Goal: Transaction & Acquisition: Purchase product/service

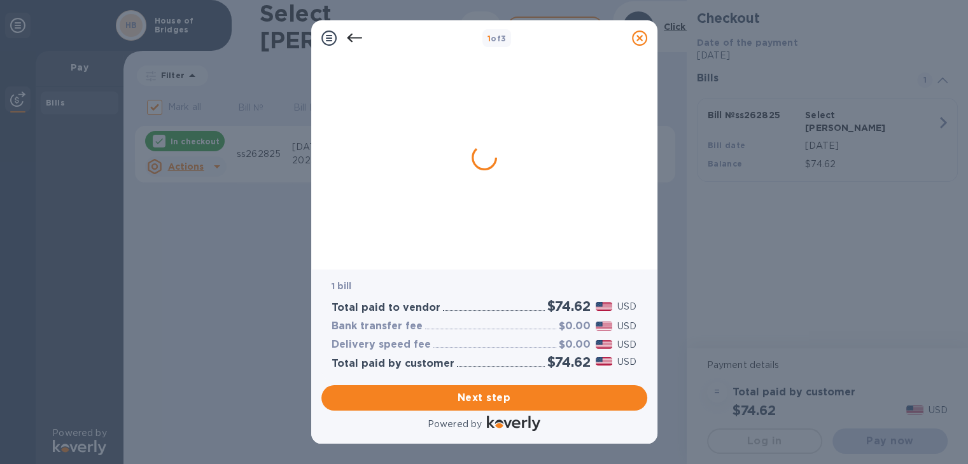
checkbox input "false"
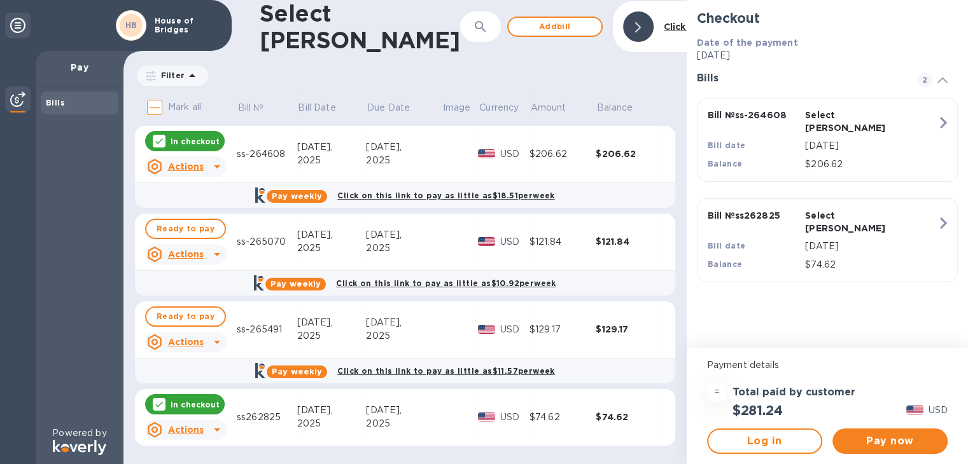
click at [161, 137] on icon at bounding box center [159, 141] width 10 height 10
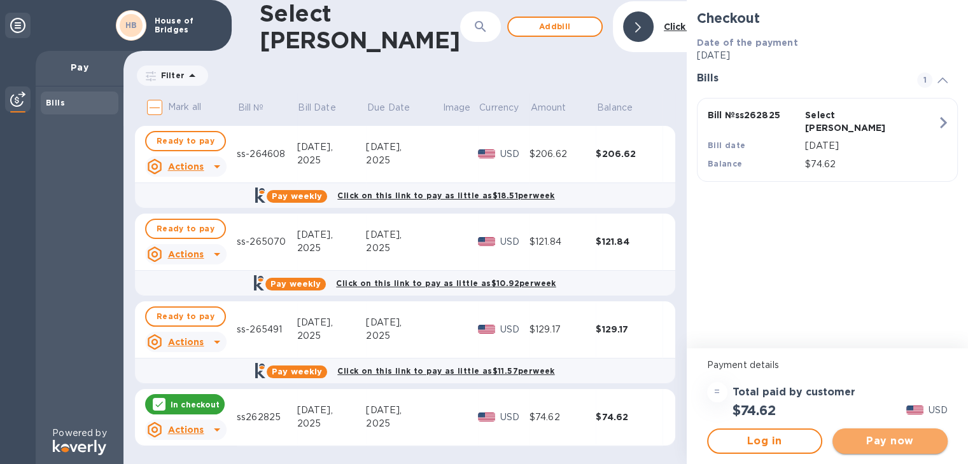
click at [915, 444] on span "Pay now" at bounding box center [889, 441] width 95 height 15
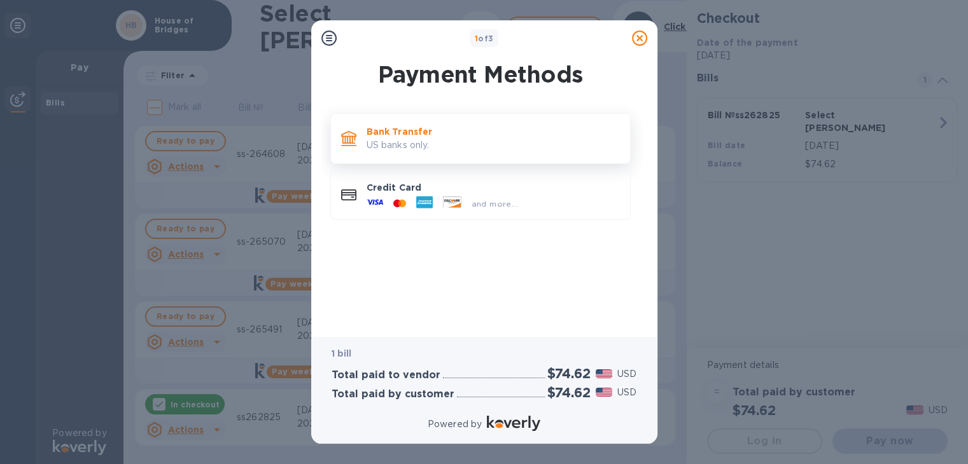
click at [567, 139] on p "US banks only." at bounding box center [492, 145] width 253 height 13
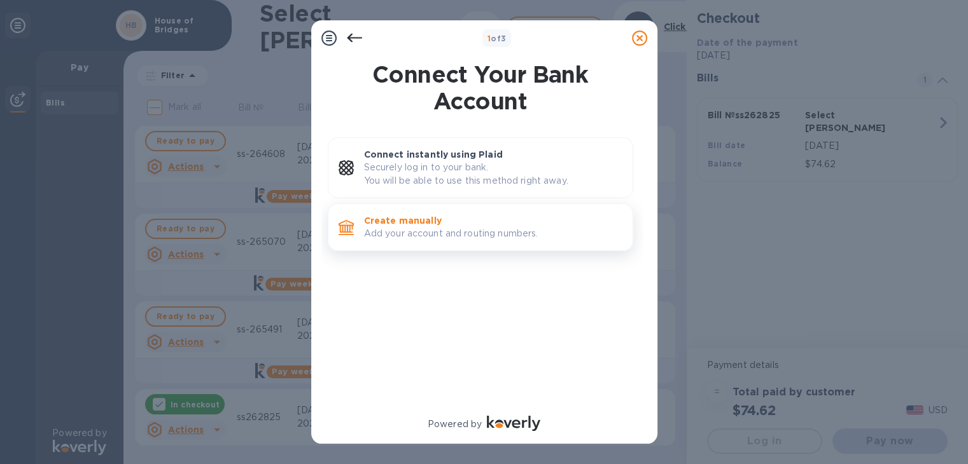
click at [503, 227] on p "Add your account and routing numbers." at bounding box center [493, 233] width 258 height 13
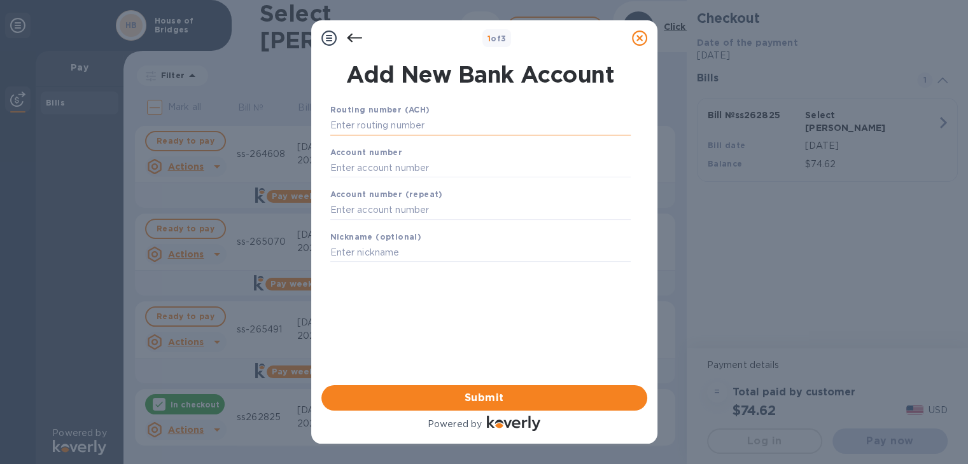
click at [466, 116] on input "text" at bounding box center [480, 125] width 300 height 19
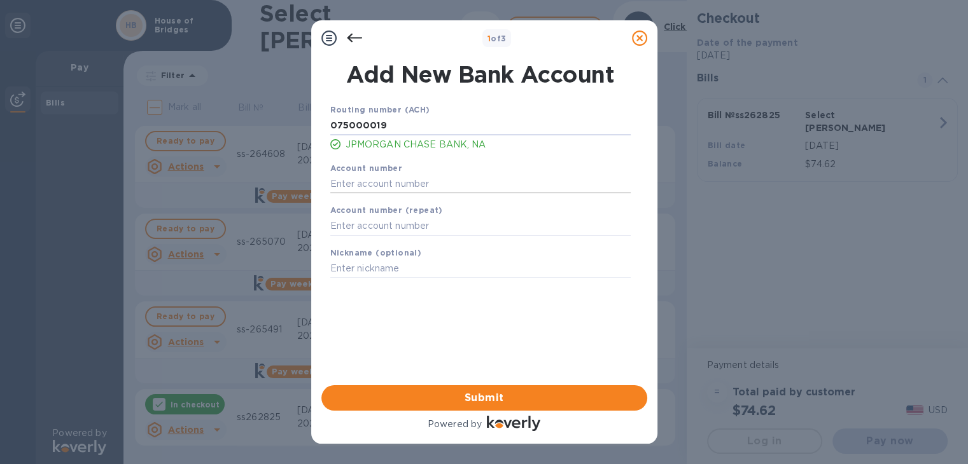
type input "075000019"
click at [457, 181] on input "text" at bounding box center [480, 183] width 300 height 19
type input "698685131"
click at [454, 228] on input "text" at bounding box center [480, 226] width 300 height 19
type input "698685131"
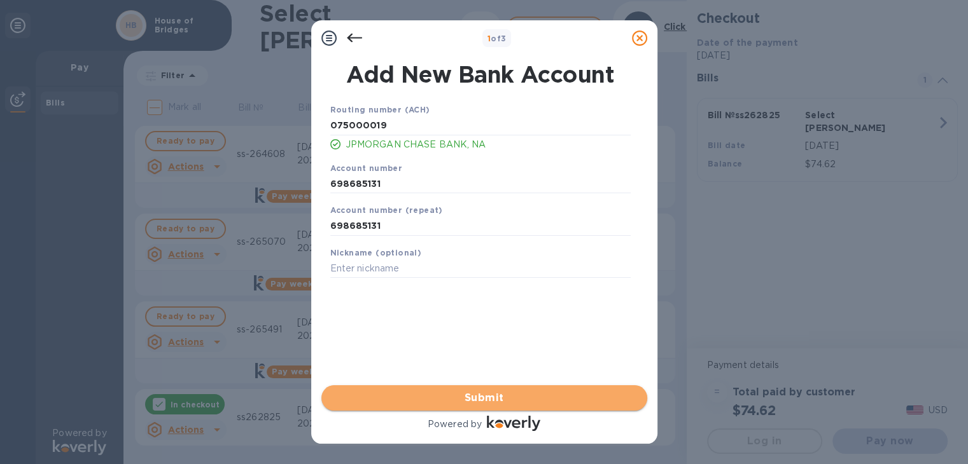
click at [499, 392] on span "Submit" at bounding box center [483, 398] width 305 height 15
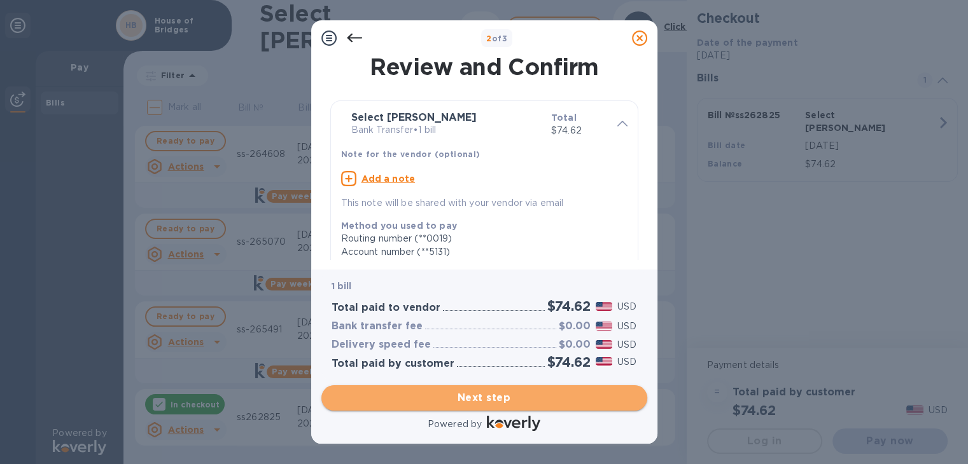
click at [499, 392] on span "Next step" at bounding box center [483, 398] width 305 height 15
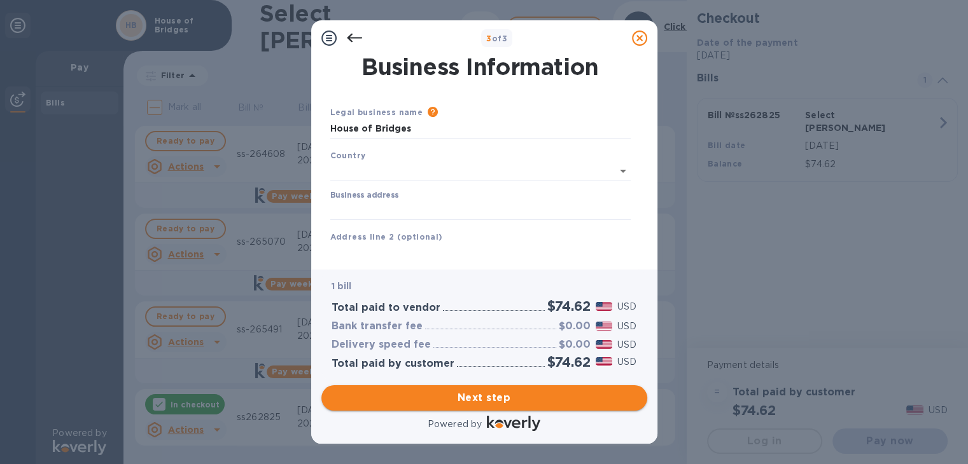
type input "[GEOGRAPHIC_DATA]"
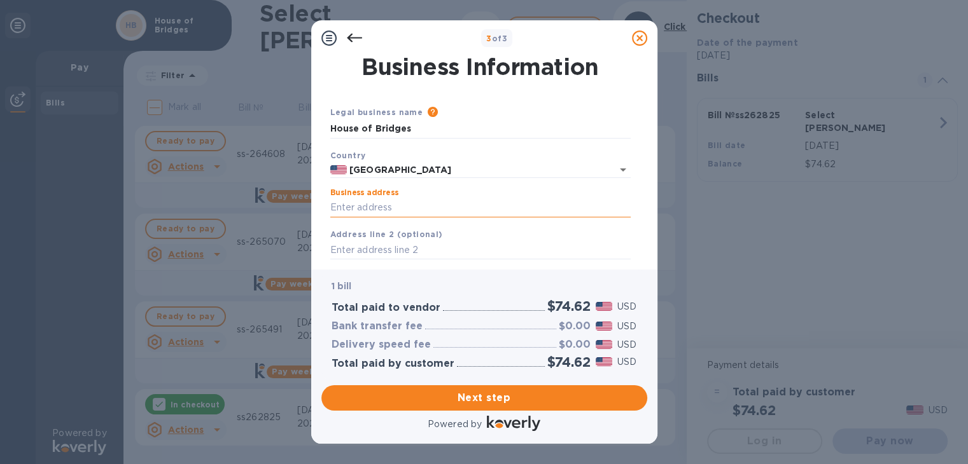
click at [466, 205] on input "Business address" at bounding box center [480, 207] width 300 height 19
type input "[STREET_ADDRESS]"
type input "[GEOGRAPHIC_DATA]"
type input "WI"
type input "53207"
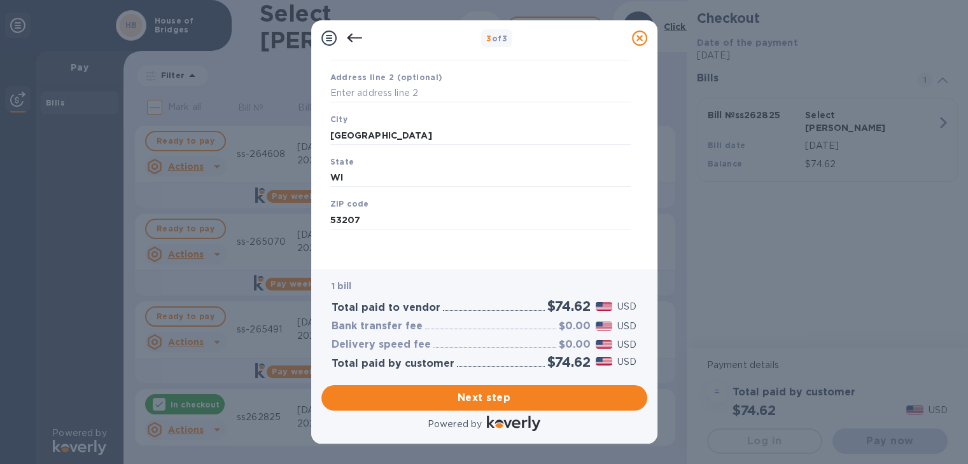
scroll to position [160, 0]
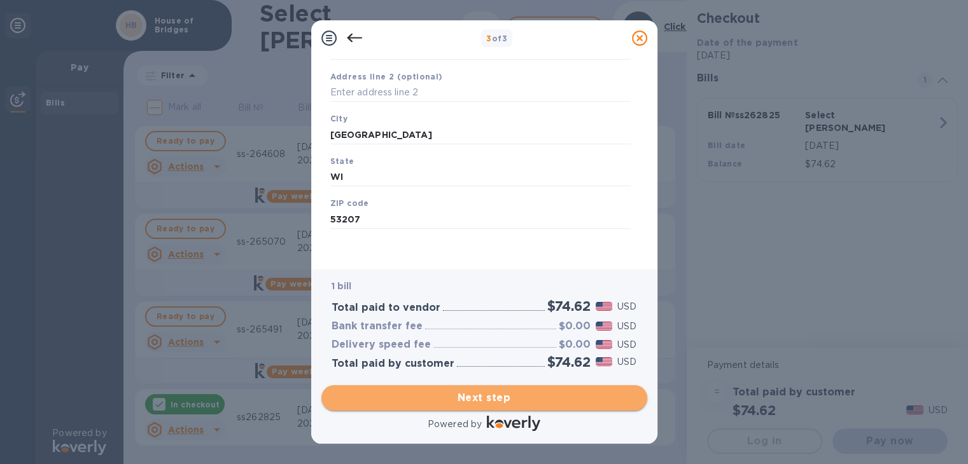
click at [484, 399] on span "Next step" at bounding box center [483, 398] width 305 height 15
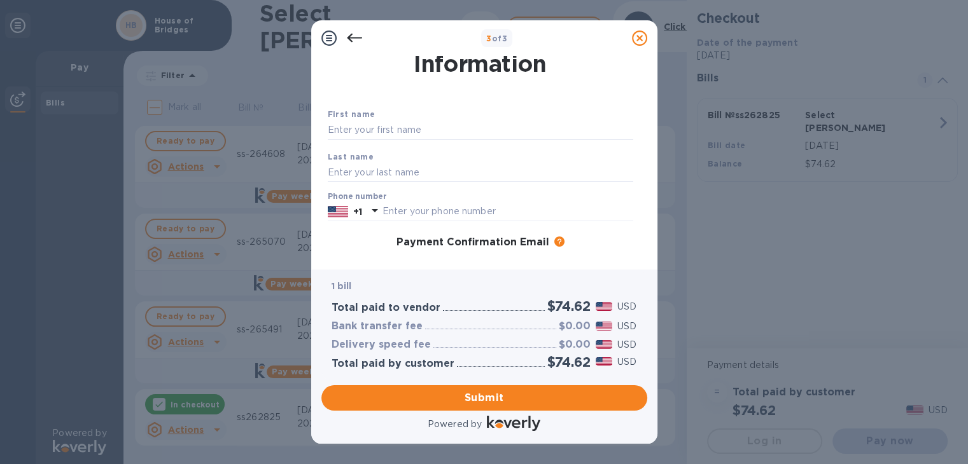
scroll to position [29, 0]
click at [508, 137] on input "text" at bounding box center [480, 131] width 305 height 19
type input "[PERSON_NAME]"
type input "Rose"
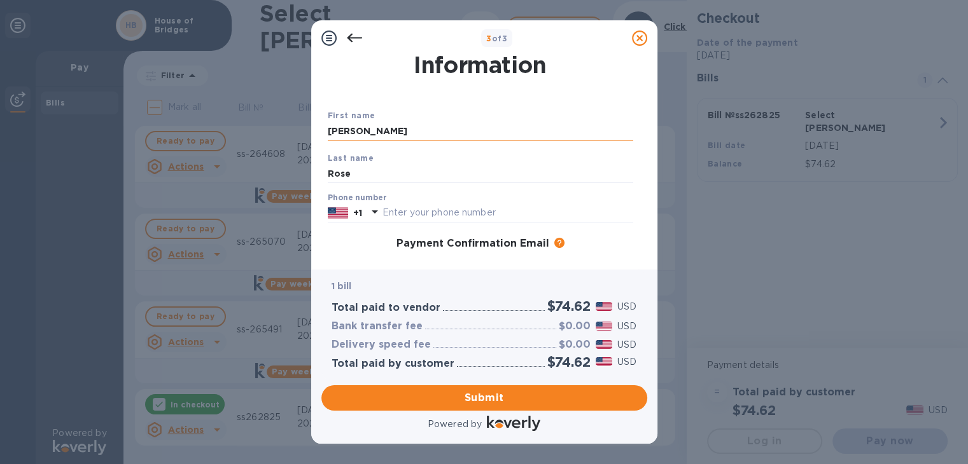
type input "4149141025"
type input "[EMAIL_ADDRESS][DOMAIN_NAME]"
click at [445, 280] on p "1 bill" at bounding box center [483, 286] width 305 height 13
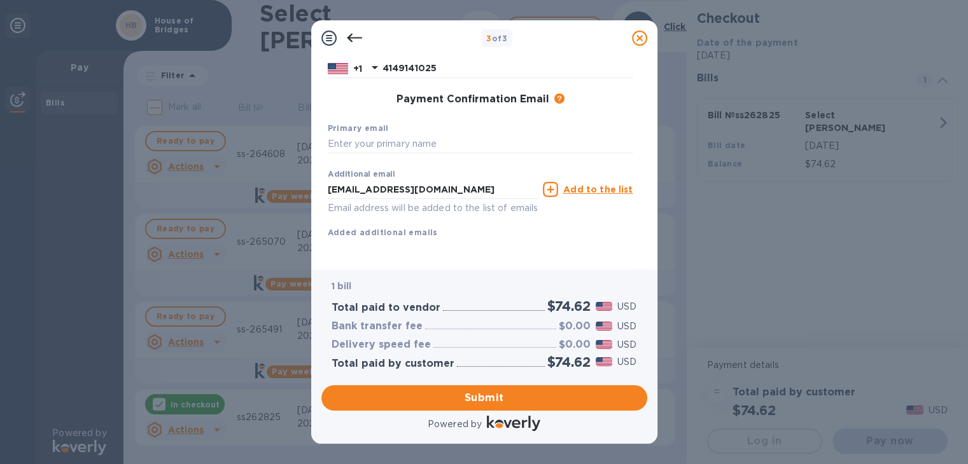
scroll to position [189, 0]
click at [474, 135] on input "text" at bounding box center [480, 144] width 305 height 19
click at [476, 405] on span "Submit" at bounding box center [483, 398] width 305 height 15
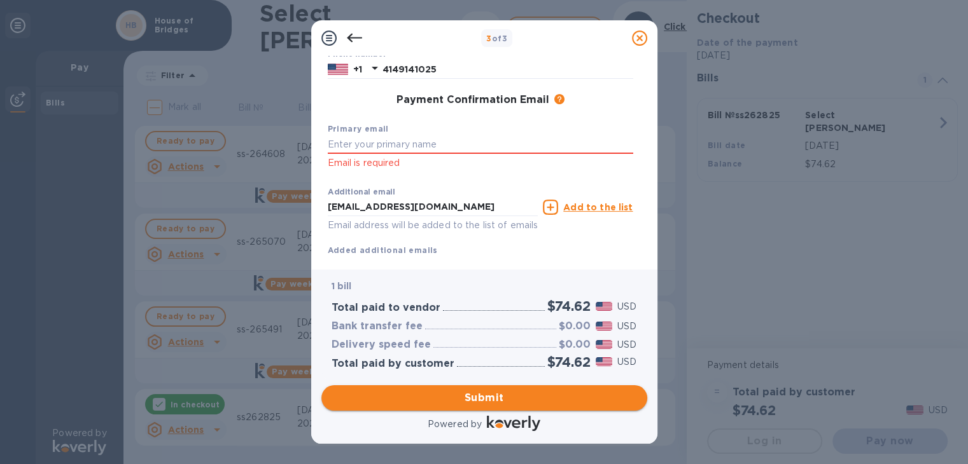
scroll to position [206, 0]
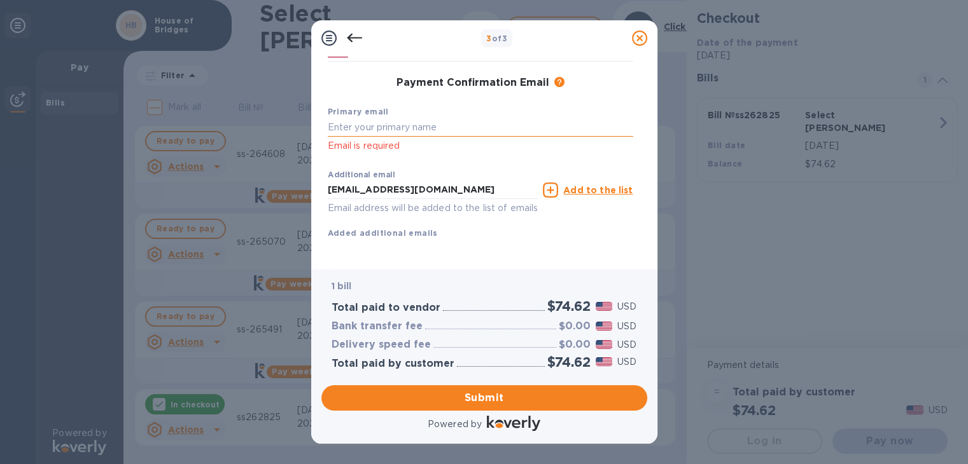
click at [447, 128] on input "text" at bounding box center [480, 127] width 305 height 19
type input "[EMAIL_ADDRESS][DOMAIN_NAME]"
drag, startPoint x: 458, startPoint y: 186, endPoint x: 249, endPoint y: 186, distance: 208.6
click at [249, 186] on div "3 of 3 Payment Contact Information First name [PERSON_NAME] First name is a req…" at bounding box center [484, 232] width 968 height 464
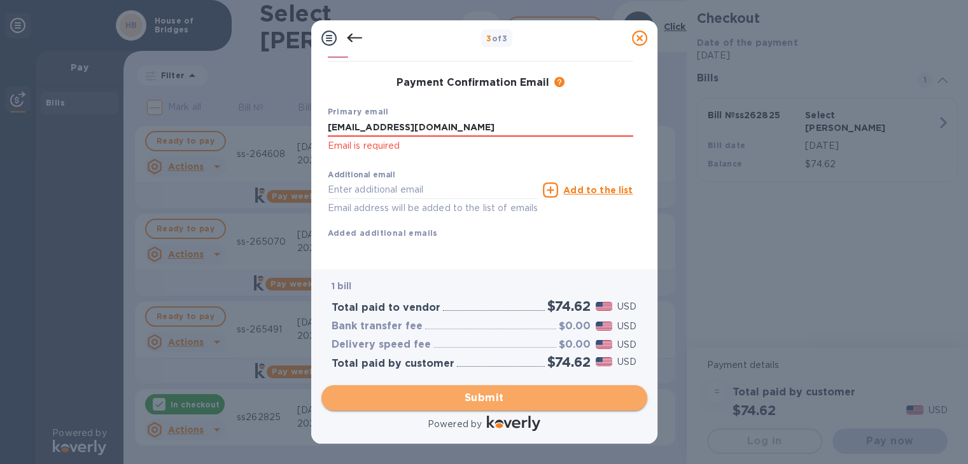
click at [496, 401] on span "Submit" at bounding box center [483, 398] width 305 height 15
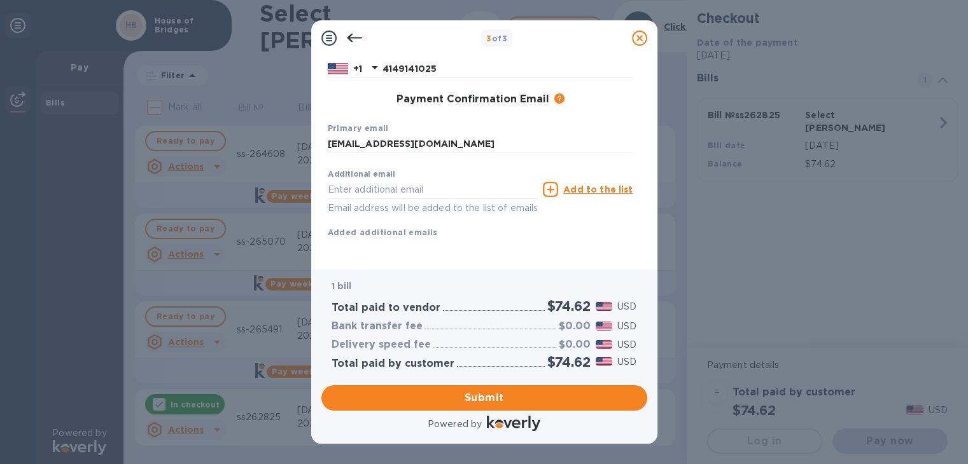
scroll to position [0, 0]
click at [501, 274] on div "1 bill Total paid to vendor $74.62 USD Bank transfer fee $0.00 USD Delivery spe…" at bounding box center [484, 325] width 326 height 110
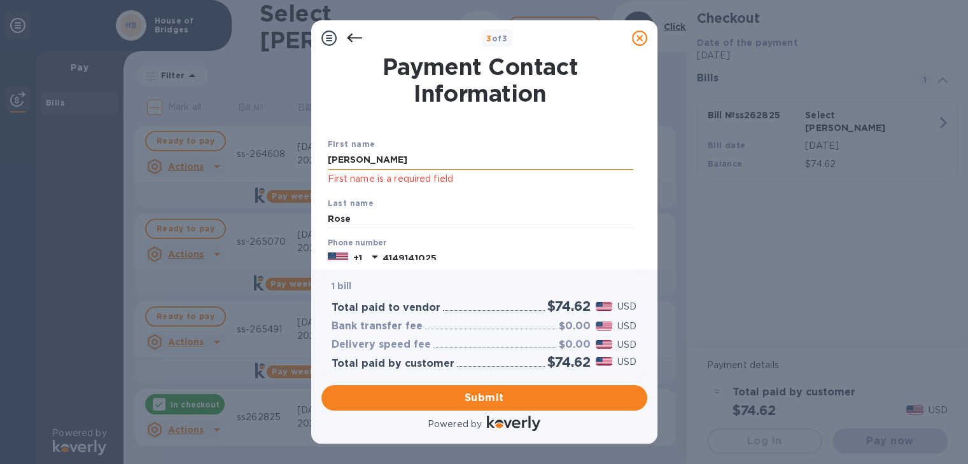
click at [431, 160] on input "[PERSON_NAME]" at bounding box center [480, 160] width 305 height 19
type input "[PERSON_NAME]"
click at [356, 218] on input "Rose" at bounding box center [480, 219] width 305 height 19
click at [502, 199] on div "Last name [PERSON_NAME]" at bounding box center [481, 212] width 316 height 43
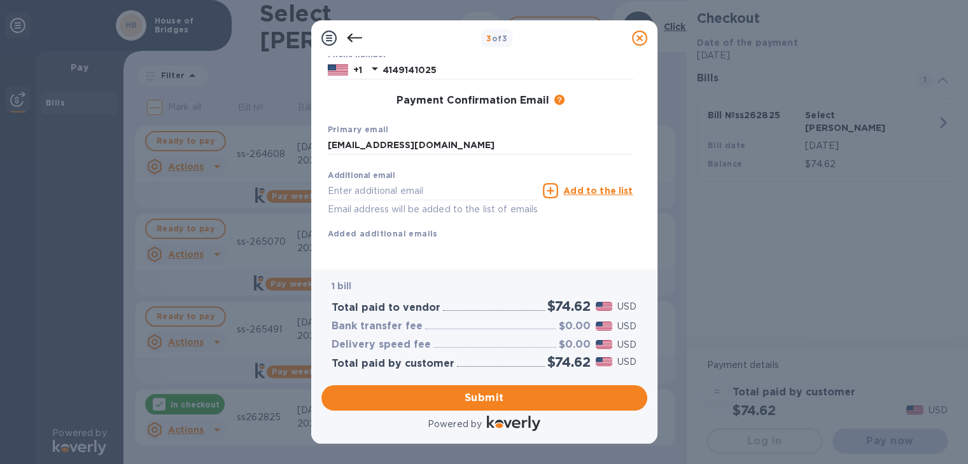
scroll to position [206, 0]
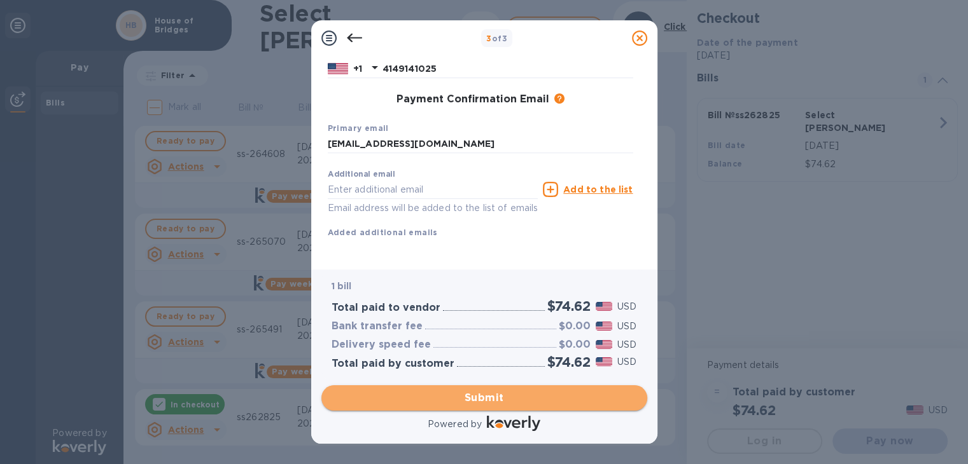
click at [518, 395] on span "Submit" at bounding box center [483, 398] width 305 height 15
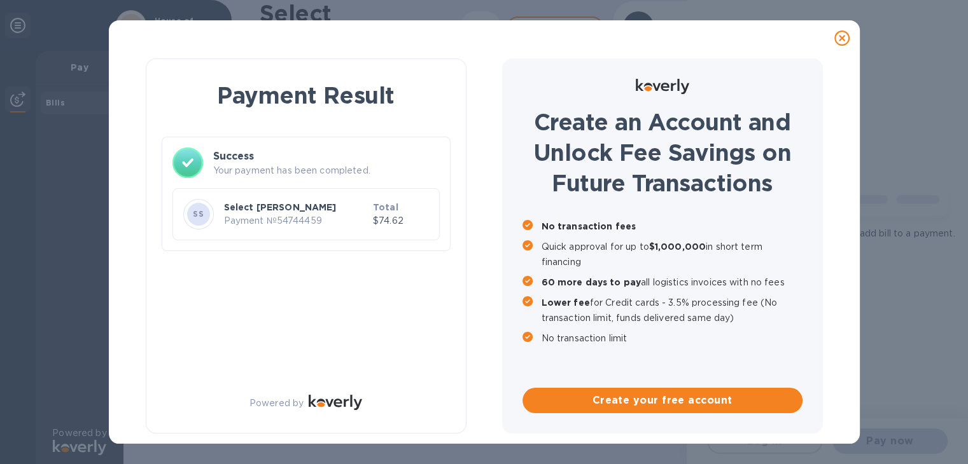
scroll to position [0, 0]
